Goal: Task Accomplishment & Management: Use online tool/utility

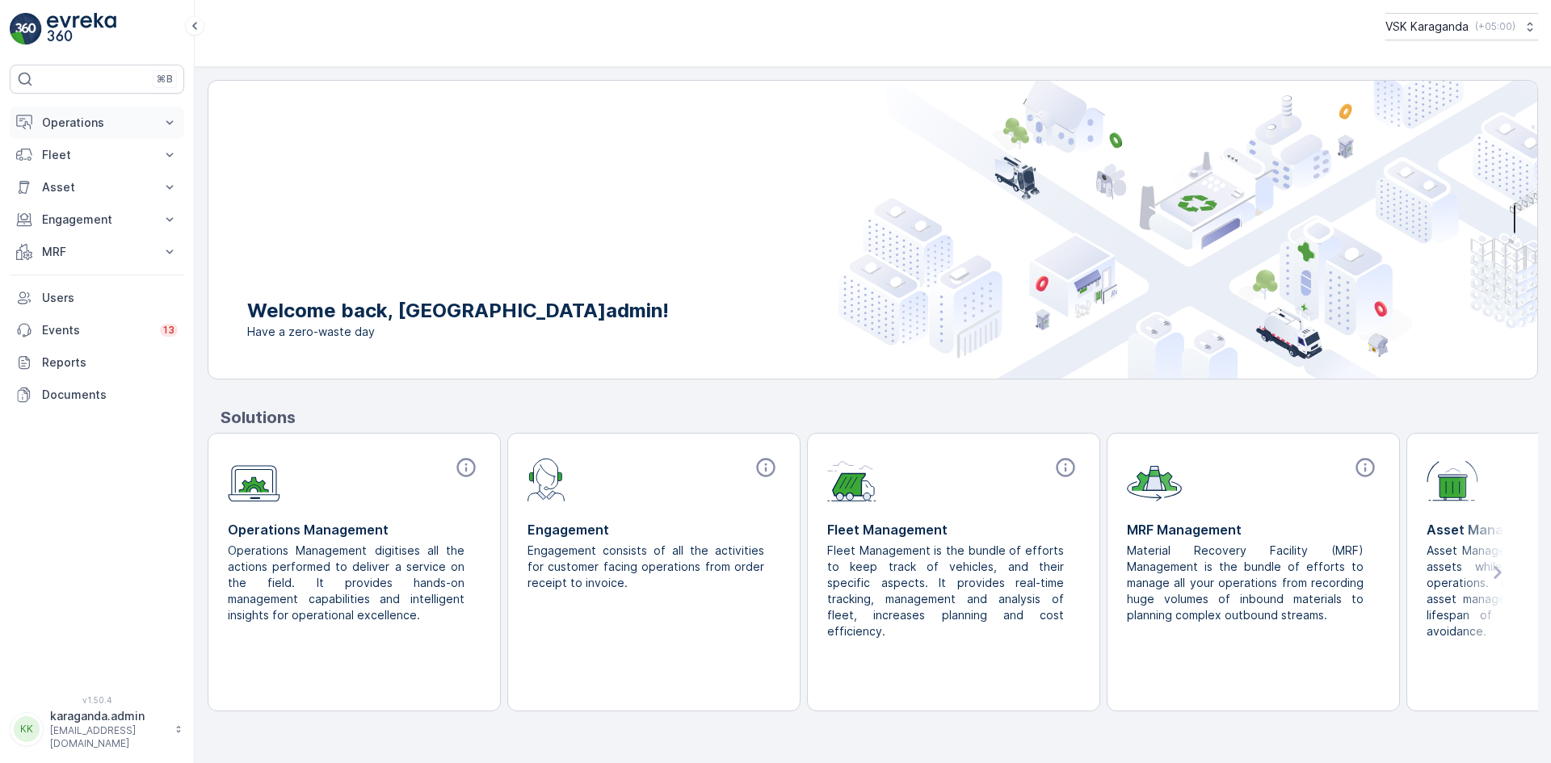
click at [56, 112] on button "Operations" at bounding box center [97, 123] width 174 height 32
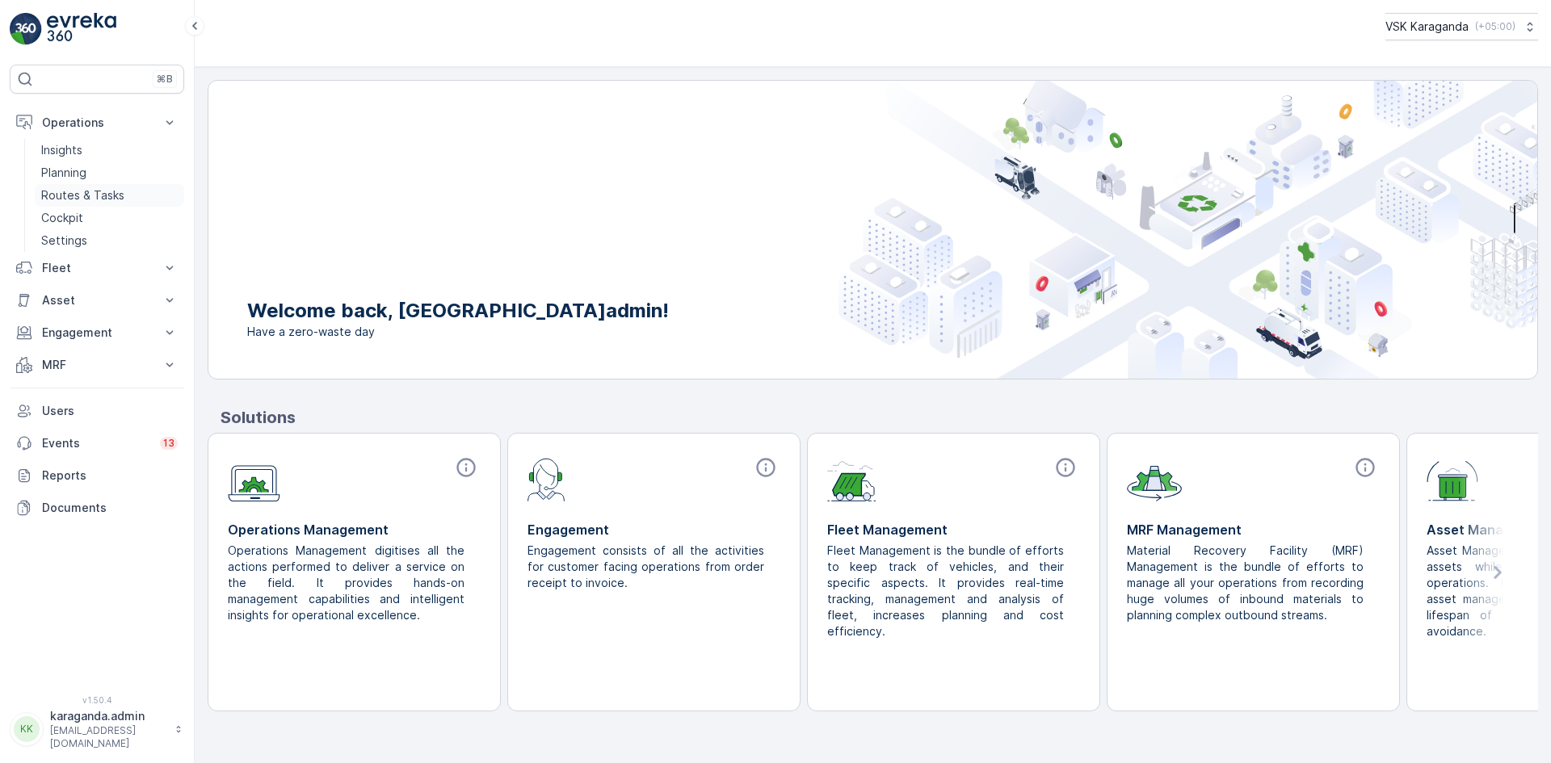
click at [55, 195] on p "Routes & Tasks" at bounding box center [82, 195] width 83 height 16
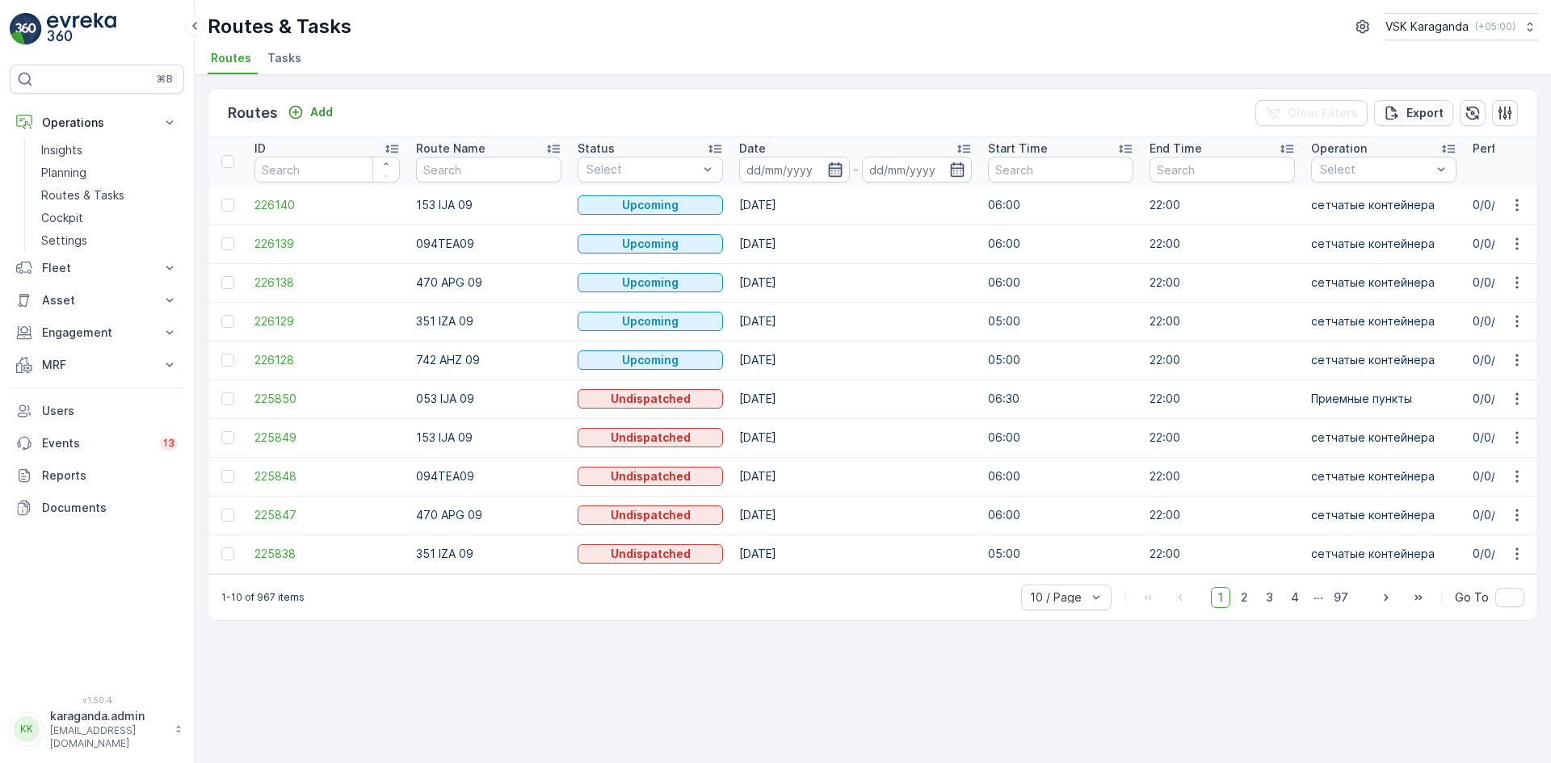
click at [833, 174] on icon "button" at bounding box center [835, 170] width 16 height 16
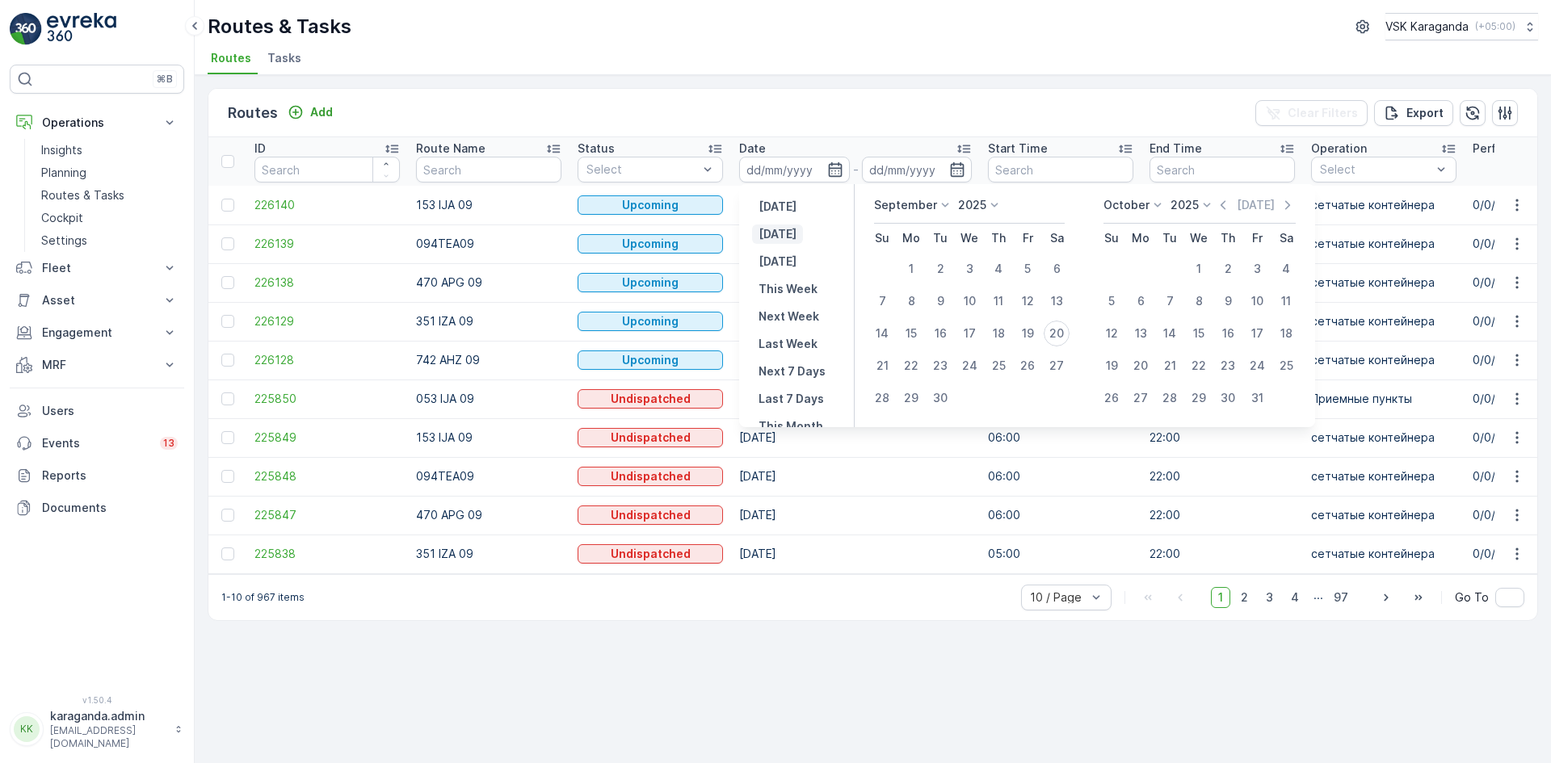
click at [766, 235] on p "[DATE]" at bounding box center [777, 234] width 38 height 16
type input "[DATE]"
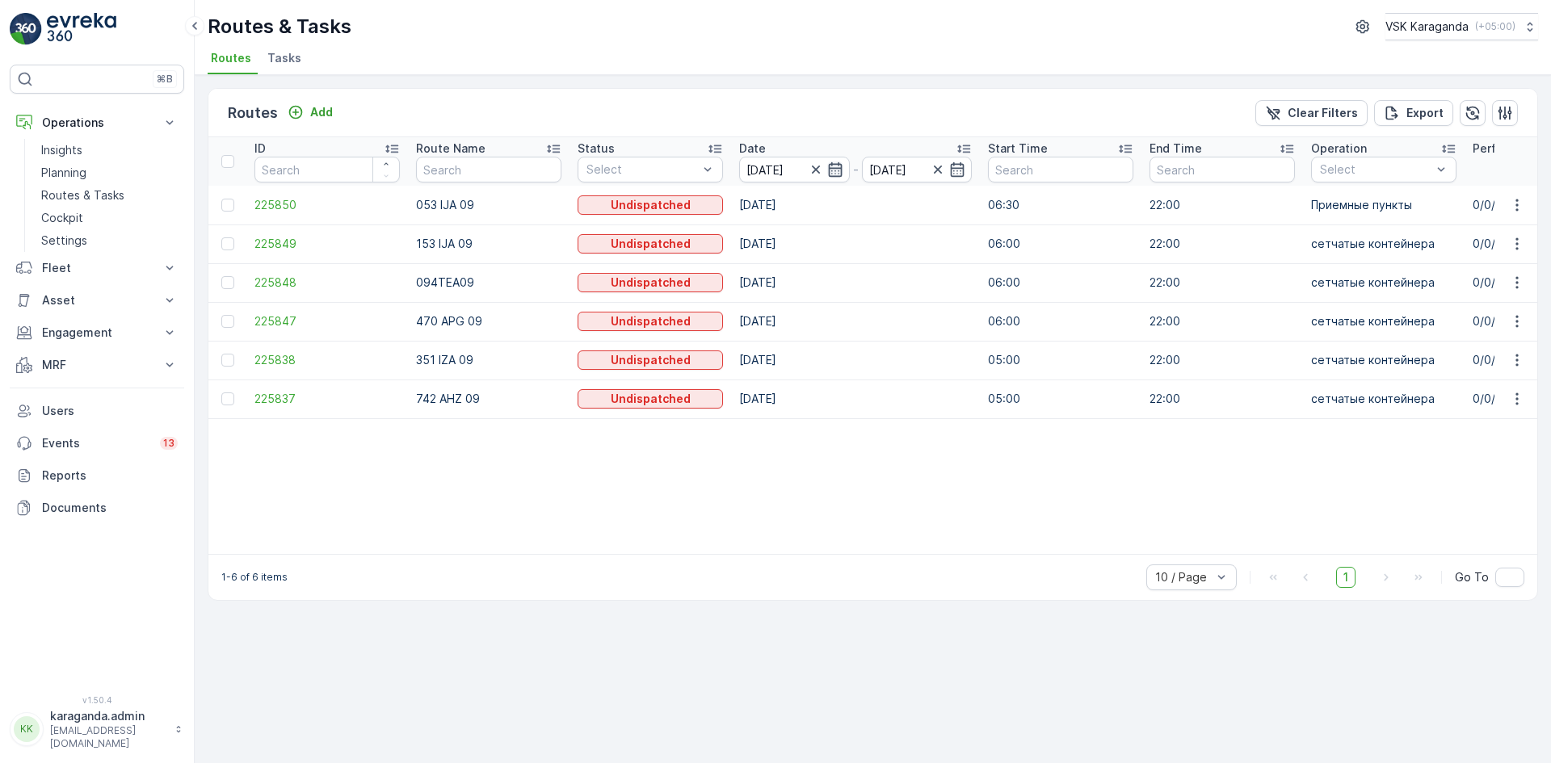
click at [837, 174] on icon "button" at bounding box center [835, 170] width 16 height 16
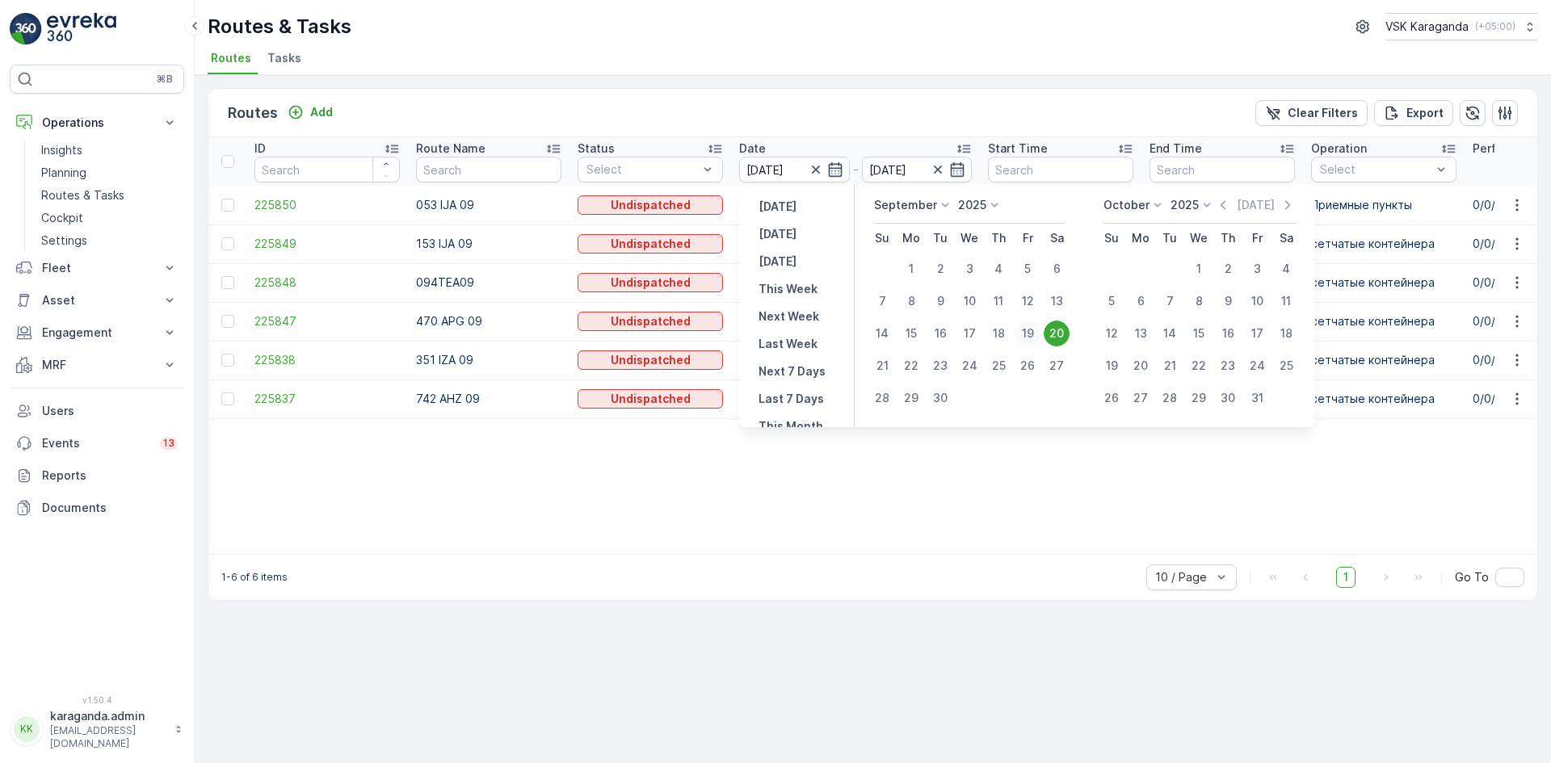
click at [1031, 329] on div "19" at bounding box center [1027, 334] width 26 height 26
type input "[DATE]"
click at [1032, 329] on div "19" at bounding box center [1027, 334] width 26 height 26
type input "[DATE]"
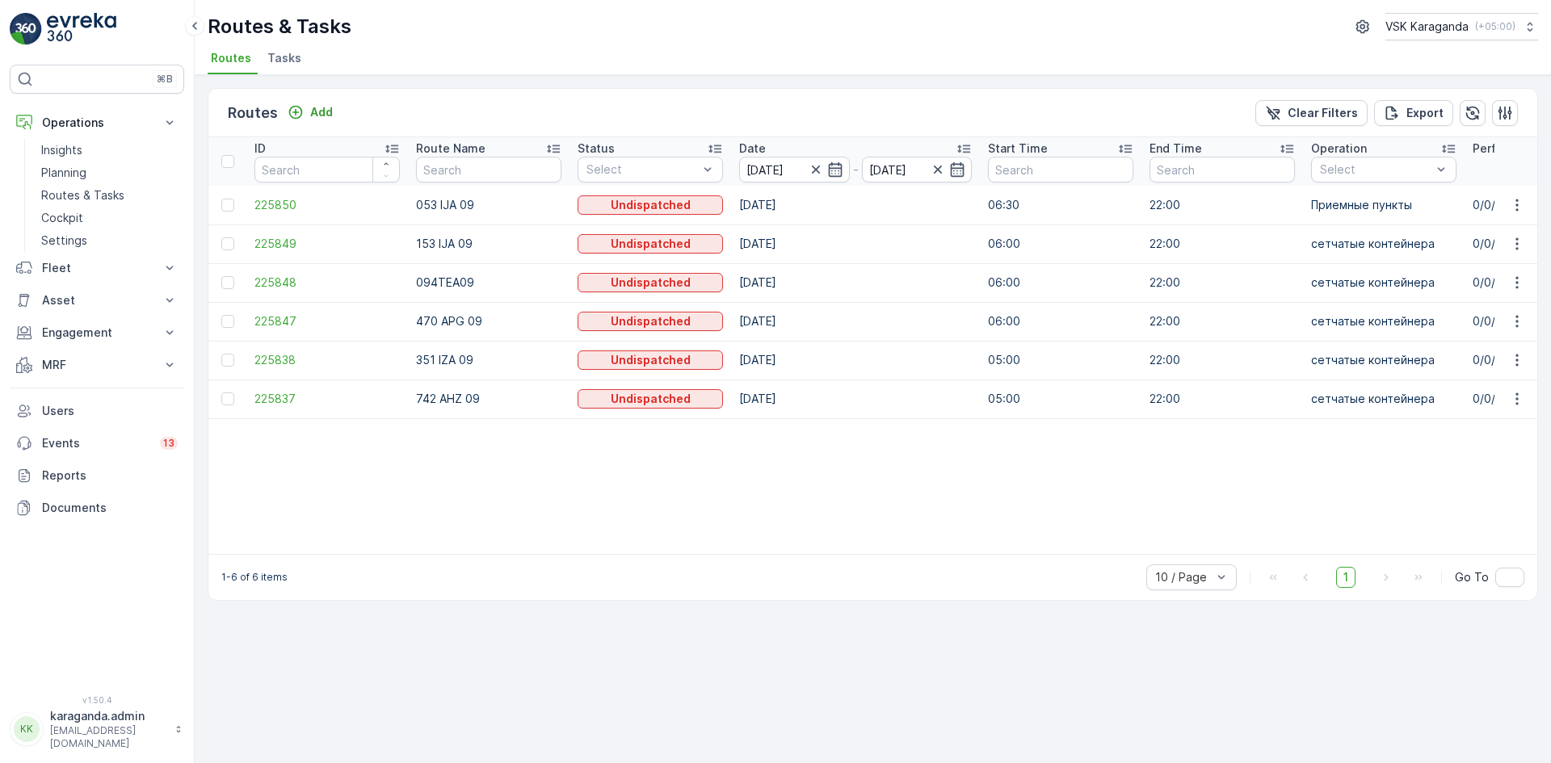
click at [1032, 329] on p "06:00" at bounding box center [1060, 321] width 145 height 16
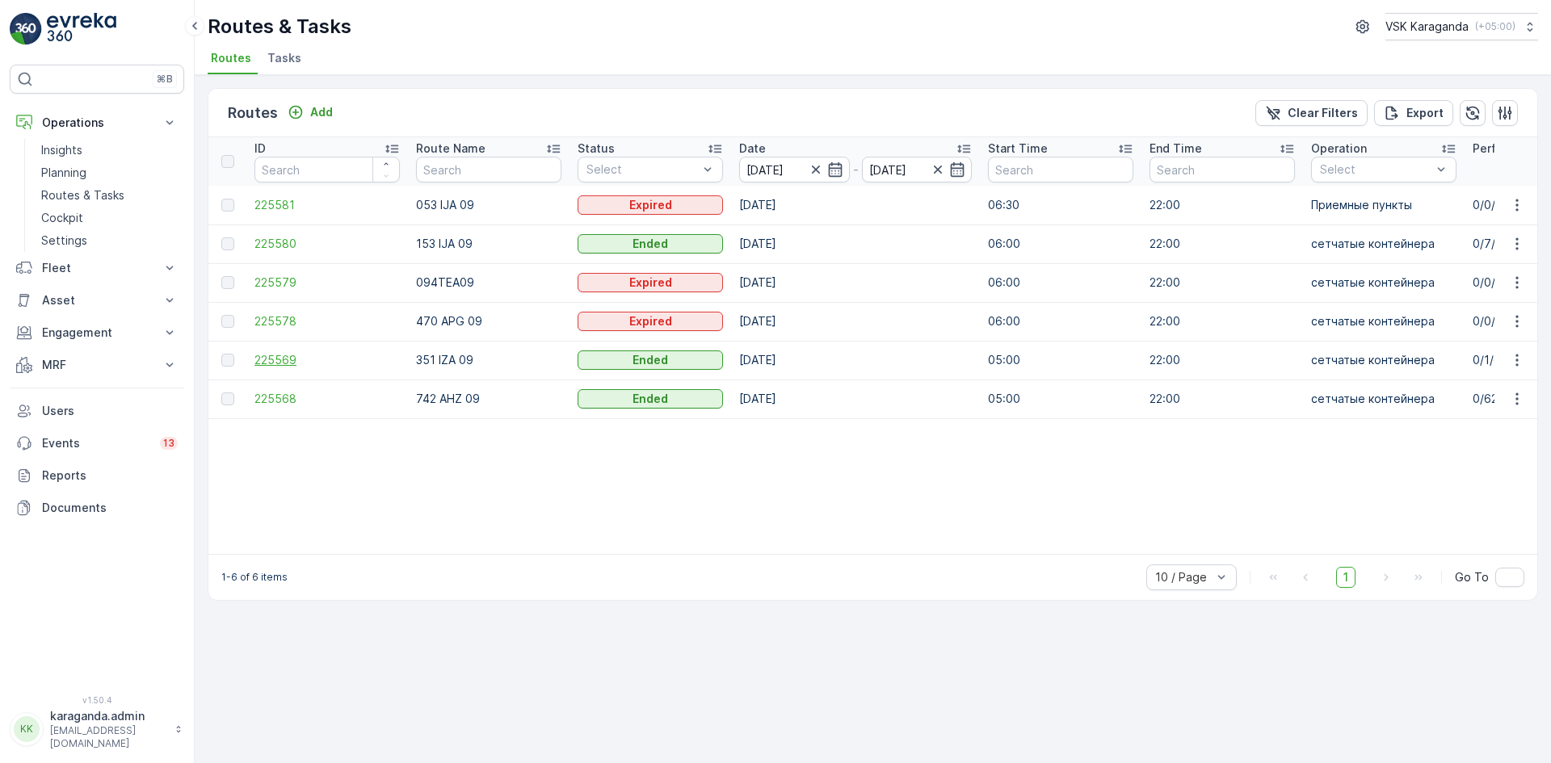
click at [271, 364] on span "225569" at bounding box center [326, 360] width 145 height 16
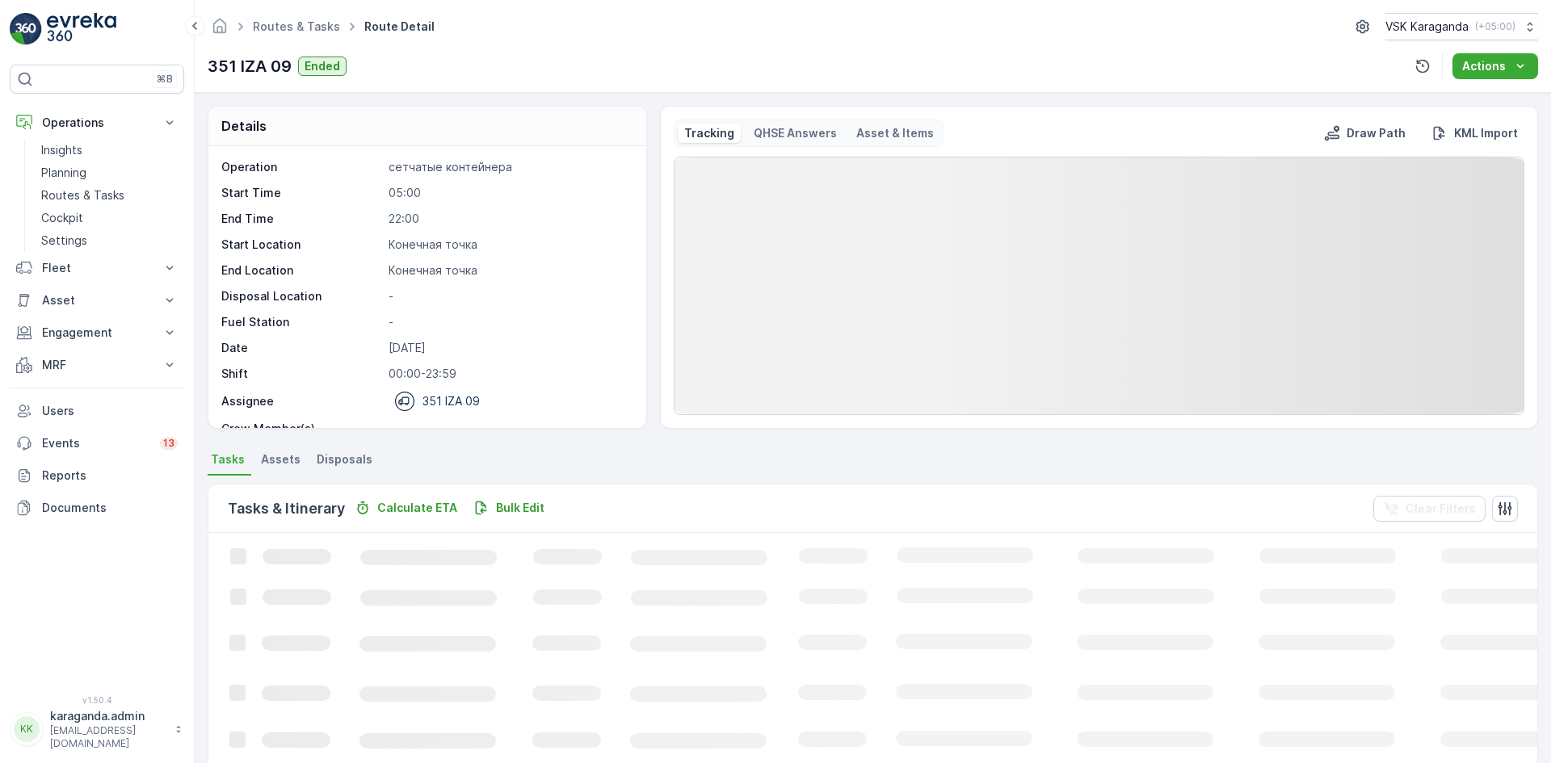
click at [349, 456] on span "Disposals" at bounding box center [345, 460] width 56 height 16
